Goal: Book appointment/travel/reservation

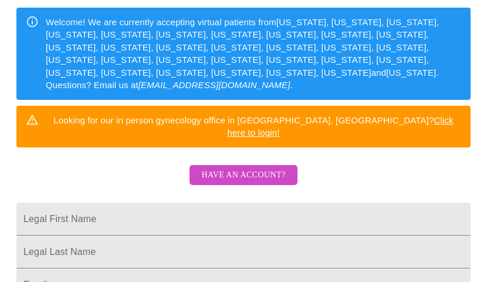
scroll to position [160, 0]
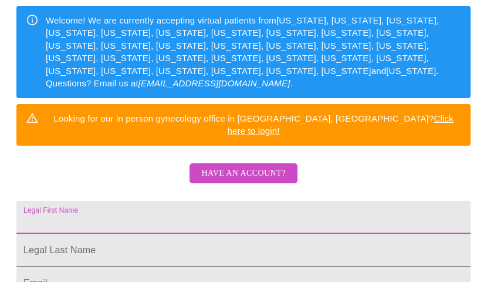
click at [161, 201] on input "Legal First Name" at bounding box center [243, 217] width 454 height 33
type input "[PERSON_NAME]"
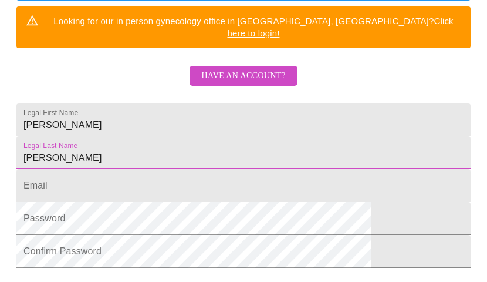
scroll to position [263, 0]
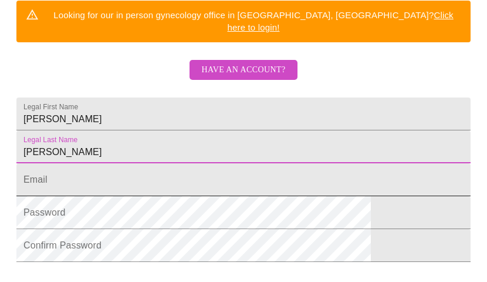
type input "[PERSON_NAME]"
click at [182, 185] on input "Legal First Name" at bounding box center [243, 179] width 454 height 33
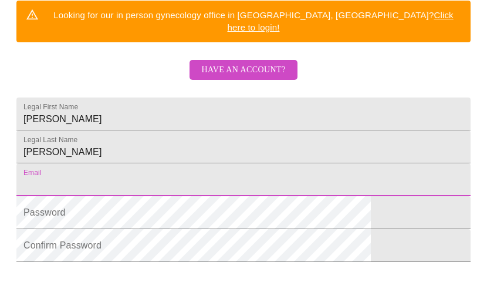
type input "[EMAIL_ADDRESS][DOMAIN_NAME]"
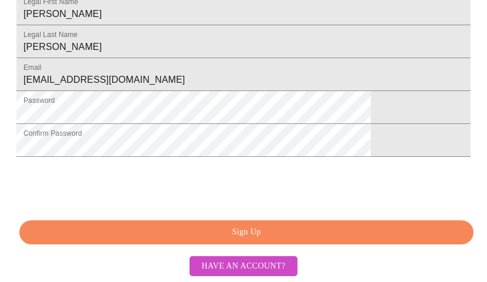
scroll to position [398, 0]
click at [205, 239] on span "Sign Up" at bounding box center [246, 232] width 427 height 15
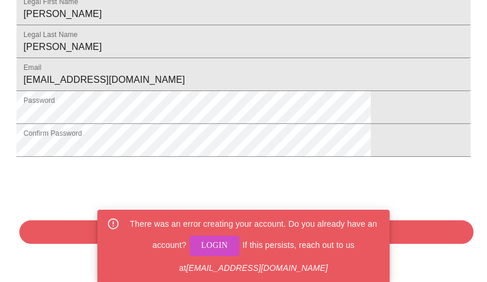
click at [210, 246] on span "Login" at bounding box center [214, 245] width 27 height 15
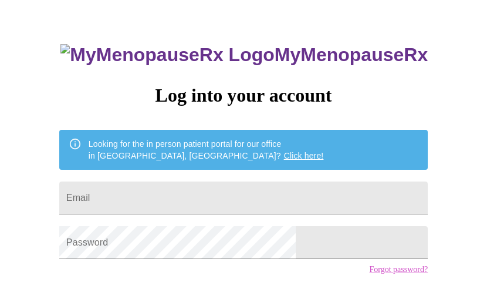
scroll to position [39, 0]
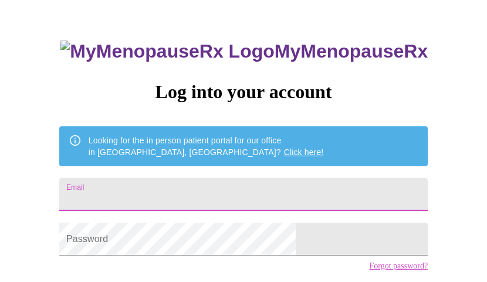
click at [189, 192] on input "Email" at bounding box center [243, 194] width 369 height 33
type input "[EMAIL_ADDRESS][DOMAIN_NAME]"
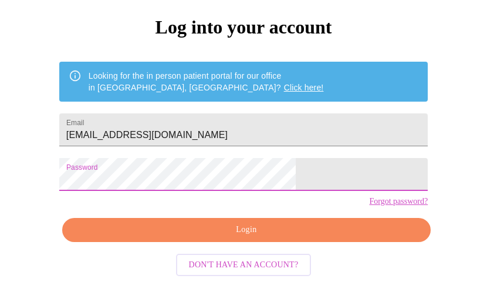
scroll to position [115, 0]
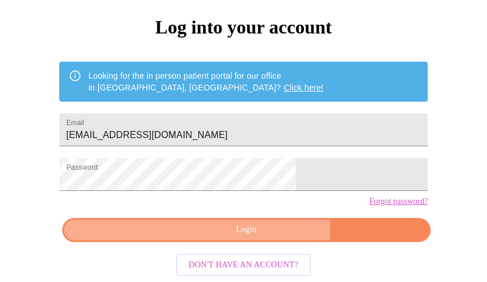
click at [262, 237] on span "Login" at bounding box center [247, 229] width 342 height 15
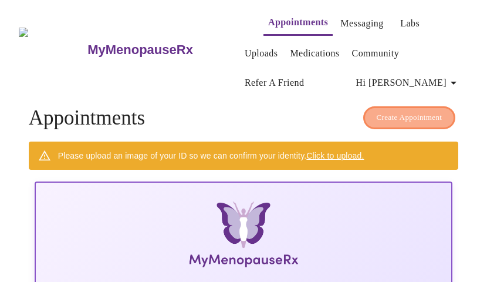
click at [393, 113] on span "Create Appointment" at bounding box center [410, 117] width 66 height 13
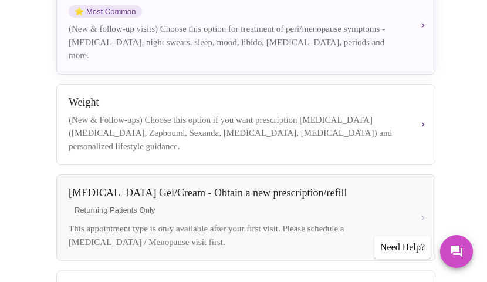
scroll to position [384, 0]
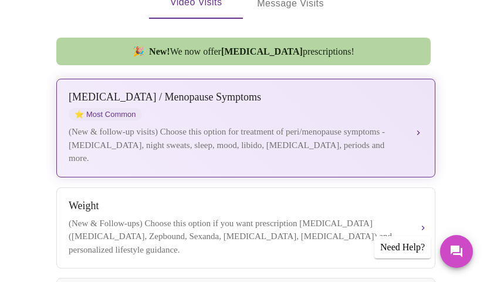
click at [304, 120] on div "[MEDICAL_DATA] / Menopause Symptoms ⭐ Most Common" at bounding box center [237, 105] width 336 height 29
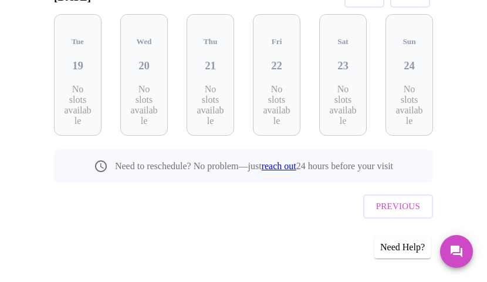
scroll to position [225, 0]
